Goal: Information Seeking & Learning: Learn about a topic

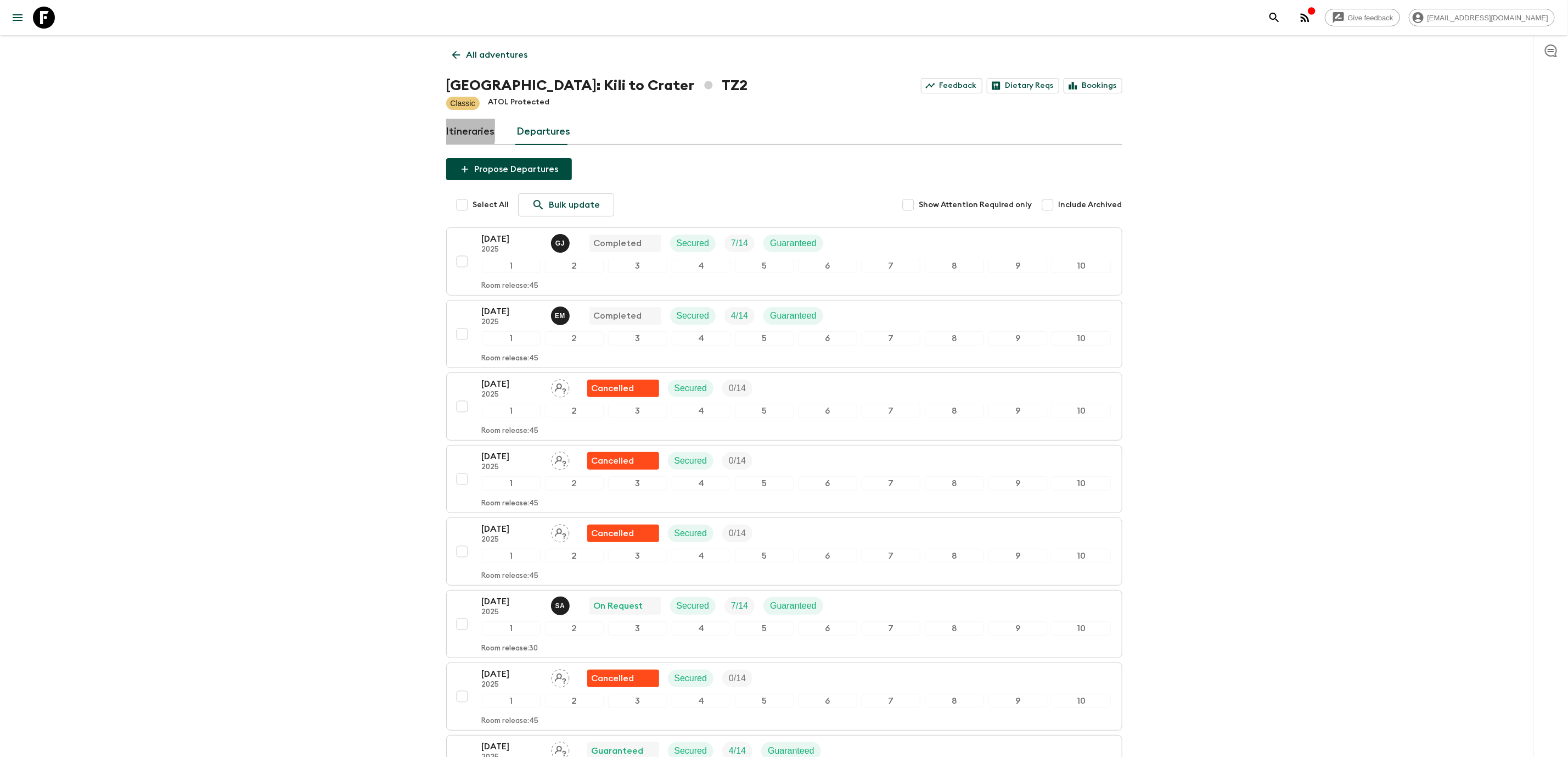
click at [466, 130] on link "Itineraries" at bounding box center [471, 132] width 49 height 26
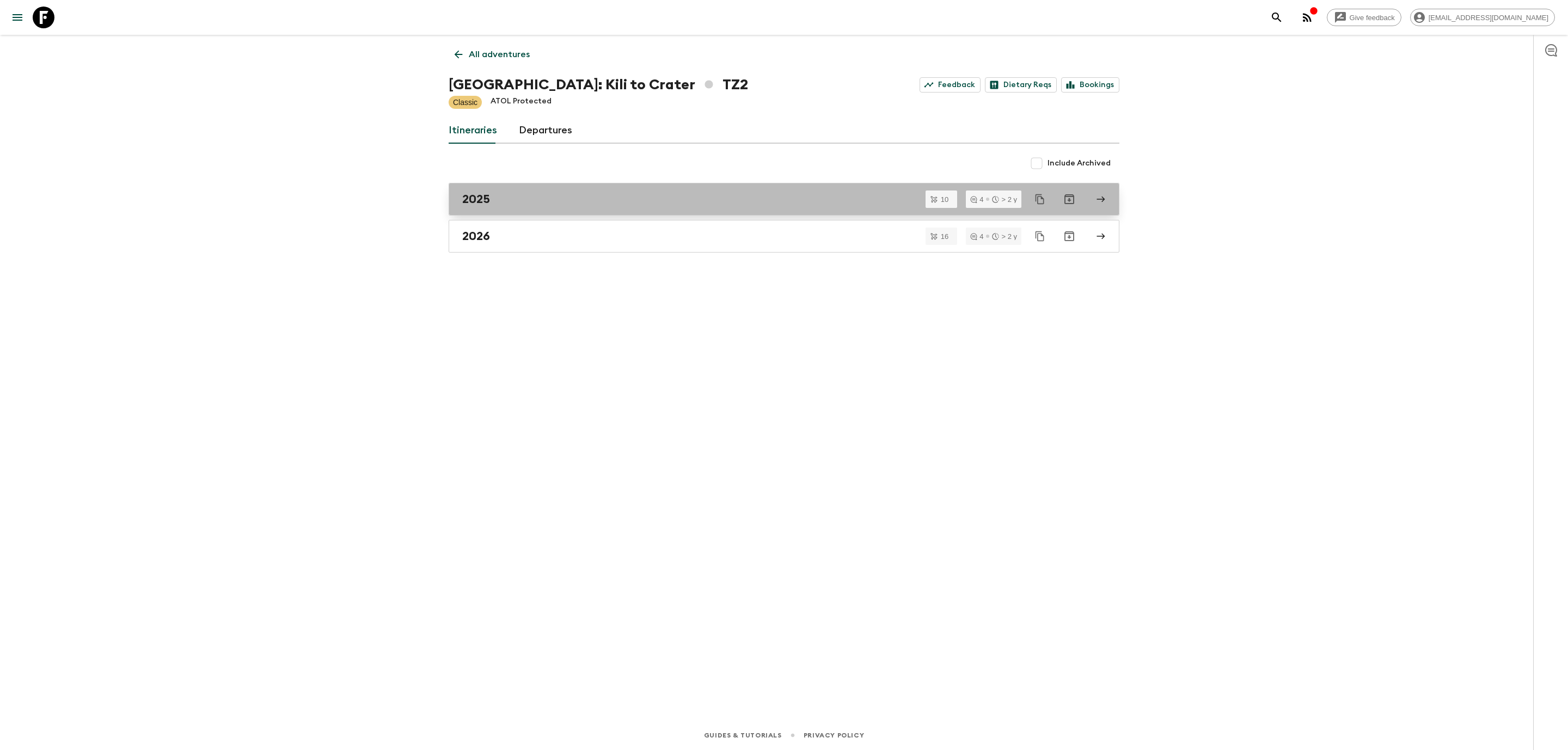
click at [482, 202] on h2 "2025" at bounding box center [475, 199] width 28 height 14
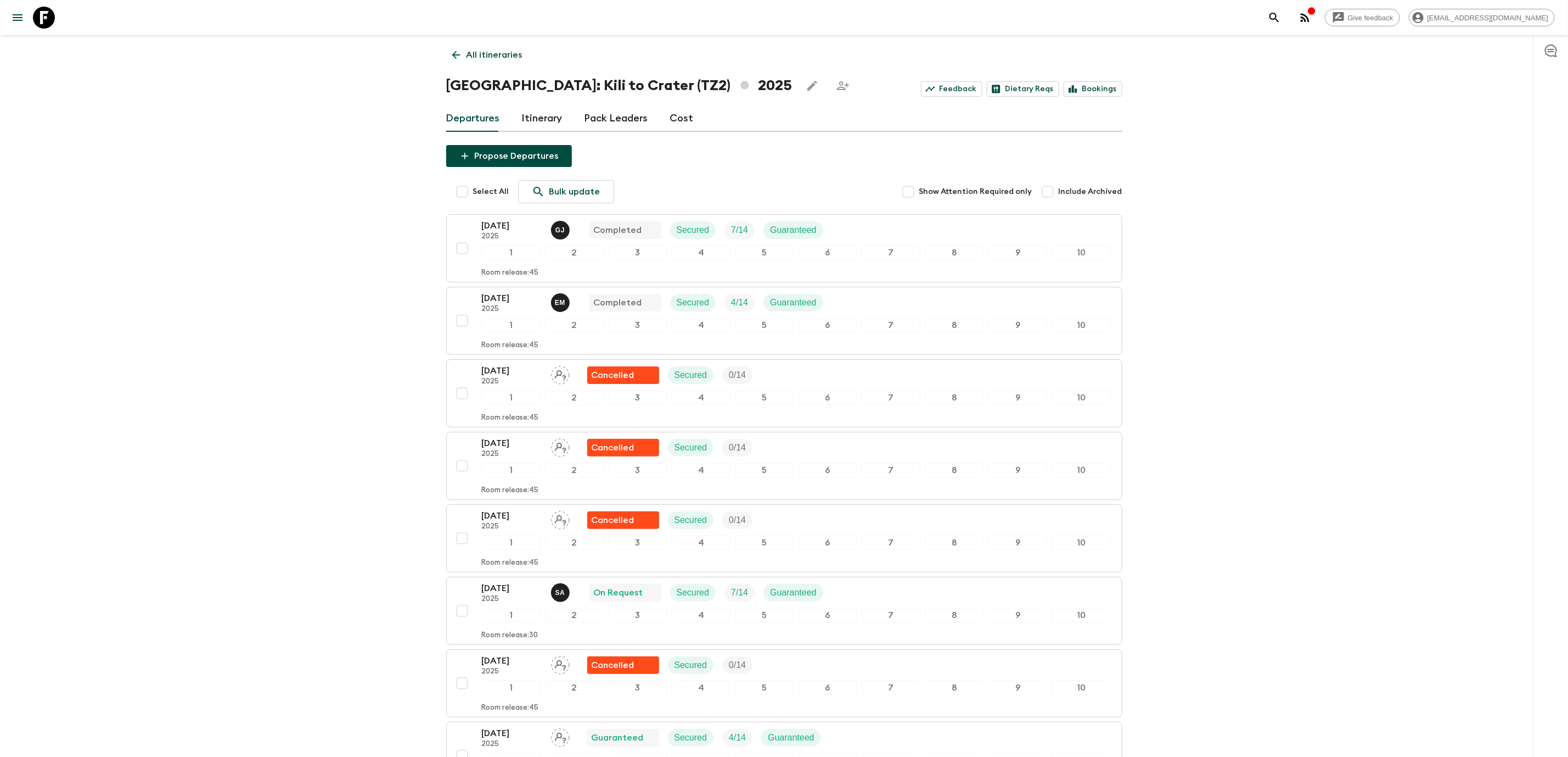
click at [675, 119] on link "Cost" at bounding box center [682, 118] width 23 height 26
